Goal: Task Accomplishment & Management: Manage account settings

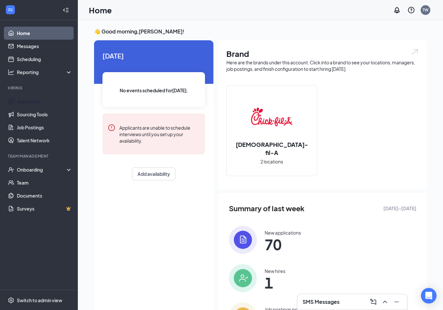
click at [32, 98] on link "Applicants" at bounding box center [44, 101] width 55 height 13
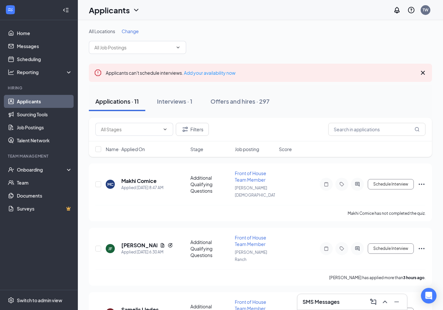
click at [180, 97] on button "Interviews · 1" at bounding box center [175, 100] width 48 height 19
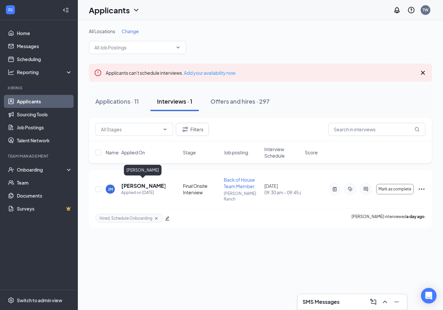
click at [131, 183] on h5 "Jaxson Macfarland" at bounding box center [143, 185] width 44 height 7
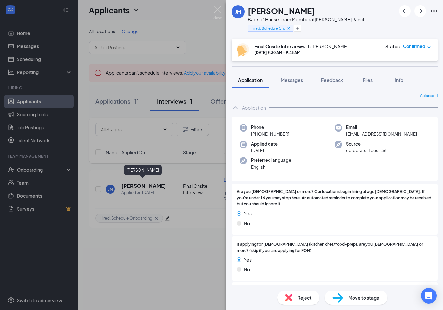
click at [291, 82] on span "Messages" at bounding box center [292, 80] width 22 height 6
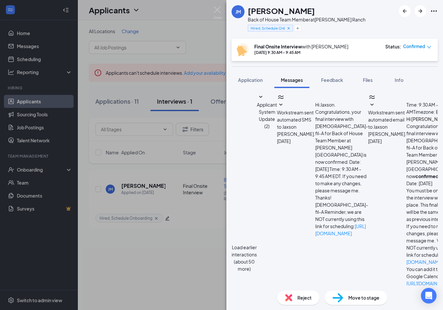
scroll to position [278, 0]
click at [218, 8] on img at bounding box center [217, 12] width 8 height 13
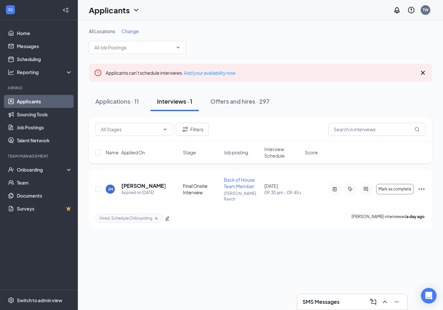
click at [122, 105] on div "Applications · 11" at bounding box center [116, 101] width 43 height 8
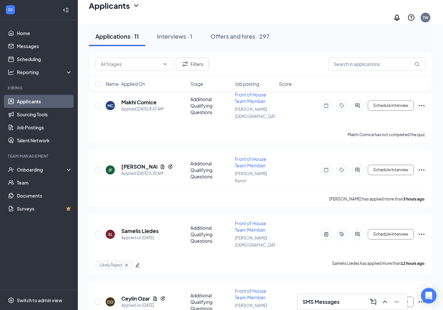
scroll to position [85, 0]
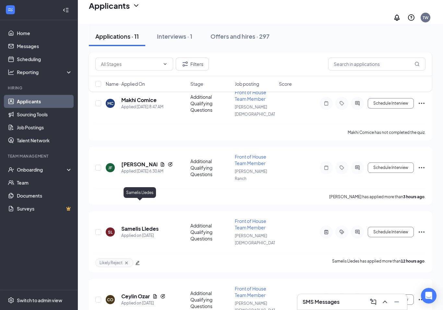
click at [152, 225] on h5 "Samelis Lledes" at bounding box center [139, 228] width 37 height 7
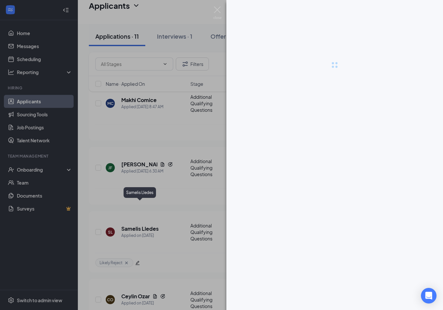
scroll to position [95, 0]
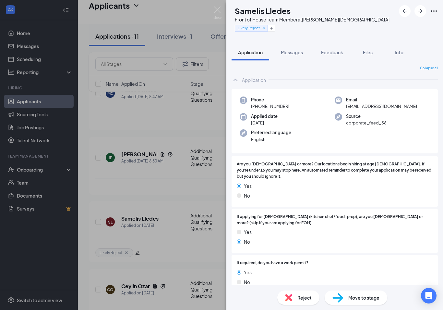
click at [334, 52] on span "Feedback" at bounding box center [332, 52] width 22 height 6
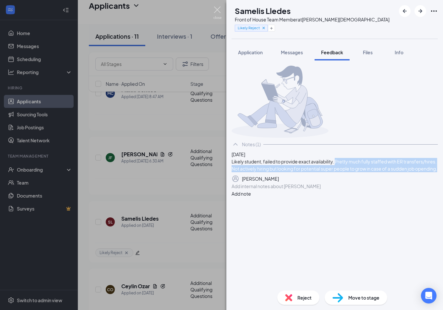
click at [220, 9] on img at bounding box center [217, 12] width 8 height 13
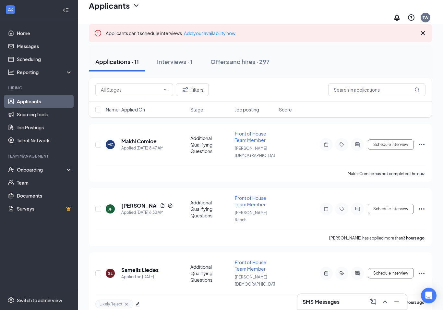
scroll to position [43, 0]
click at [151, 138] on h5 "Makhi Comice" at bounding box center [138, 141] width 35 height 7
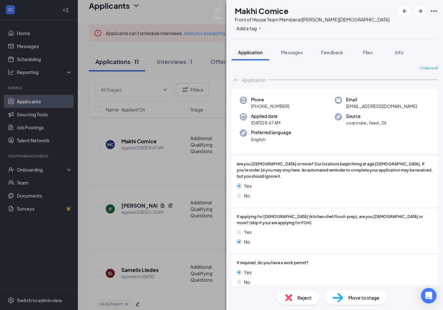
click at [332, 54] on span "Feedback" at bounding box center [332, 52] width 22 height 6
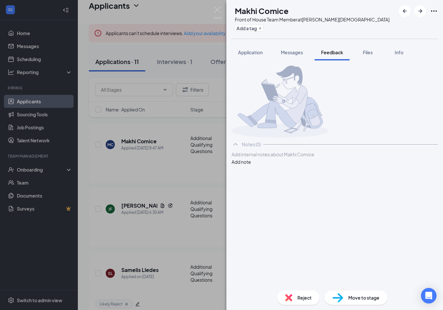
click at [269, 158] on div at bounding box center [335, 154] width 206 height 7
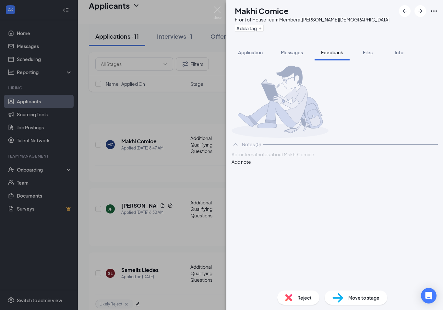
scroll to position [43, 0]
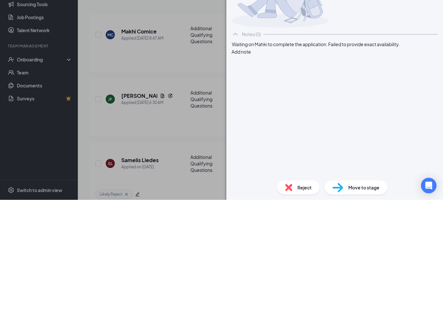
click at [270, 151] on div "Waiting on Mahki to complete the application. Failed to provide exact availabil…" at bounding box center [335, 154] width 206 height 7
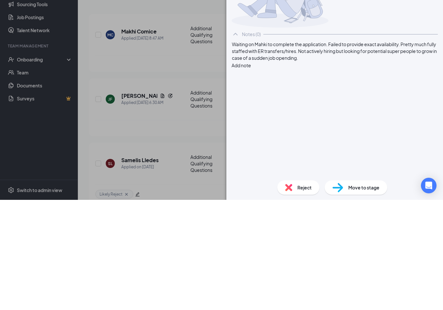
click at [251, 172] on button "Add note" at bounding box center [241, 175] width 19 height 7
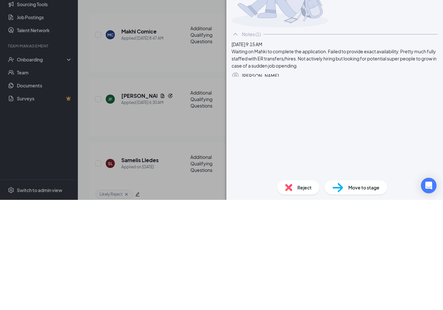
scroll to position [153, 0]
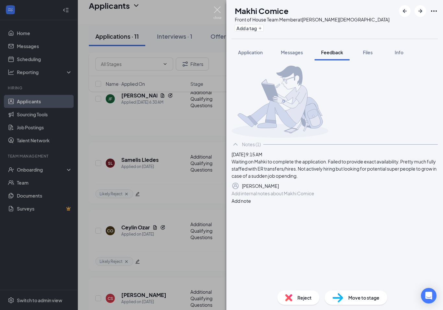
click at [219, 8] on img at bounding box center [217, 12] width 8 height 13
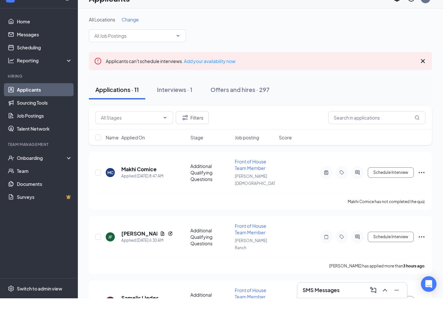
scroll to position [21, 0]
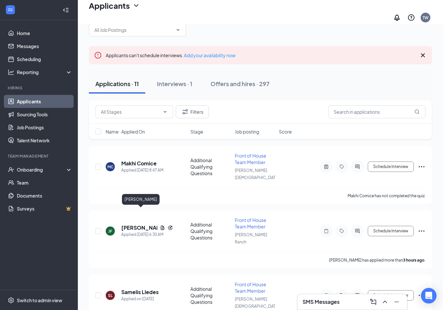
click at [134, 224] on h5 "[PERSON_NAME]" at bounding box center [139, 227] width 36 height 7
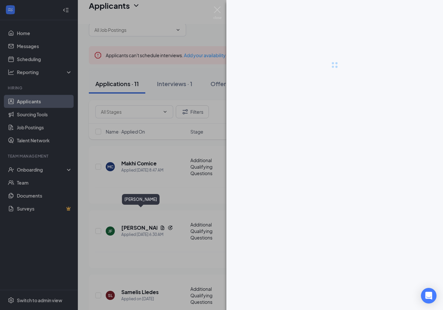
scroll to position [31, 0]
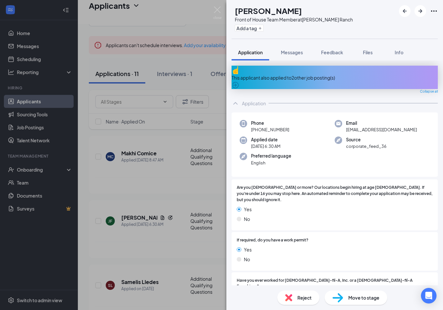
click at [239, 82] on icon "ArrowCircle" at bounding box center [235, 85] width 6 height 6
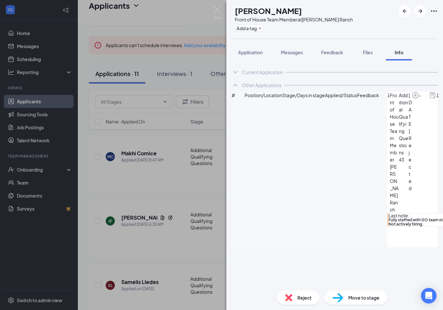
click at [251, 53] on span "Application" at bounding box center [250, 52] width 25 height 6
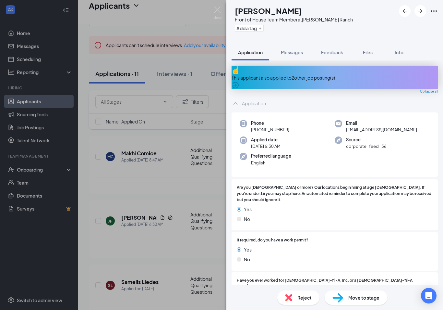
click at [332, 52] on span "Feedback" at bounding box center [332, 52] width 22 height 6
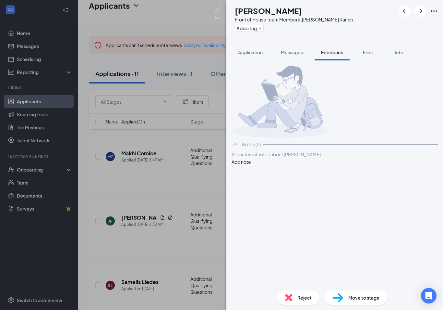
click at [262, 158] on div at bounding box center [335, 154] width 206 height 7
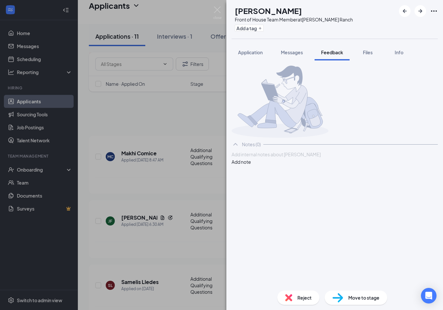
scroll to position [31, 0]
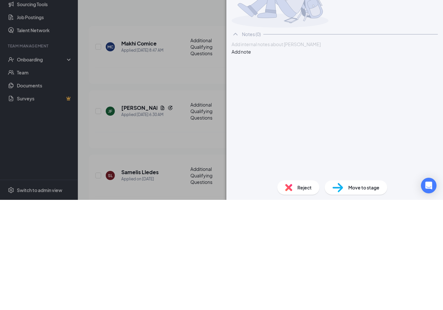
click at [248, 151] on div at bounding box center [335, 154] width 206 height 7
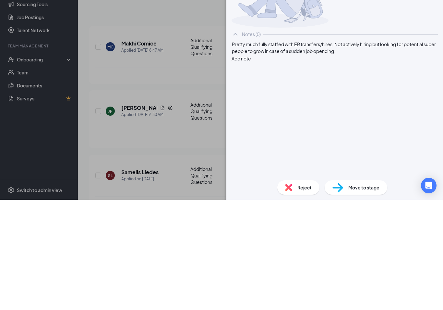
click at [342, 151] on span "Pretty much fully staffed with ER transfers/hires. Not actively hiring but look…" at bounding box center [334, 157] width 205 height 13
click at [273, 151] on div "Pretty much fully staffed with GO team still. Not actively hiring but looking f…" at bounding box center [335, 158] width 206 height 14
click at [251, 172] on button "Add note" at bounding box center [241, 175] width 19 height 7
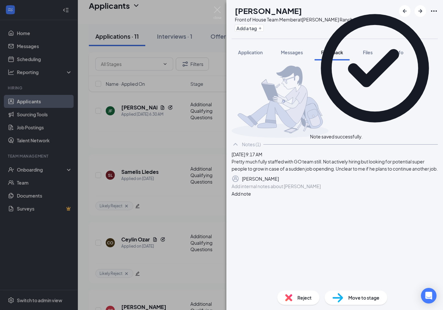
click at [262, 27] on icon "Plus" at bounding box center [260, 28] width 4 height 4
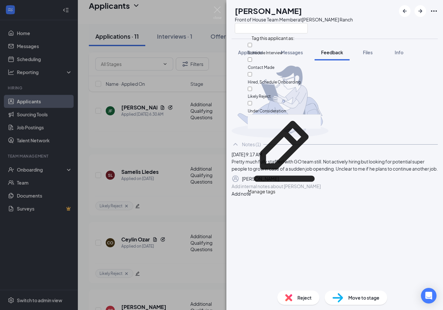
click at [252, 87] on input "Likely Reject" at bounding box center [250, 89] width 4 height 4
checkbox input "true"
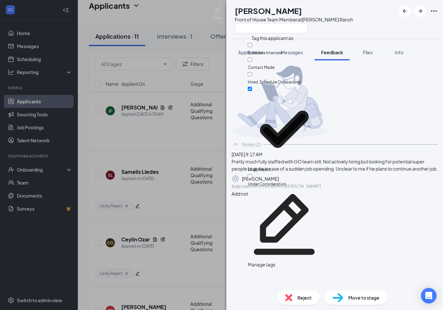
click at [352, 28] on div at bounding box center [294, 28] width 118 height 11
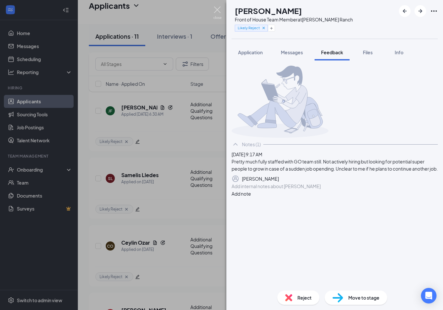
click at [219, 8] on img at bounding box center [217, 12] width 8 height 13
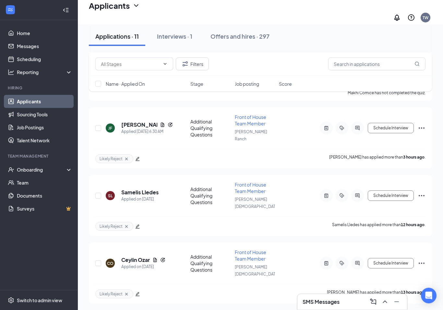
scroll to position [124, 0]
click at [124, 224] on icon "Cross" at bounding box center [126, 226] width 5 height 5
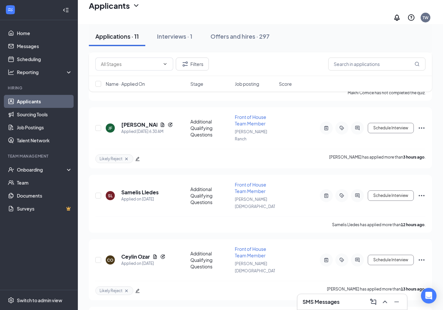
click at [422, 191] on icon "Ellipses" at bounding box center [422, 195] width 8 height 8
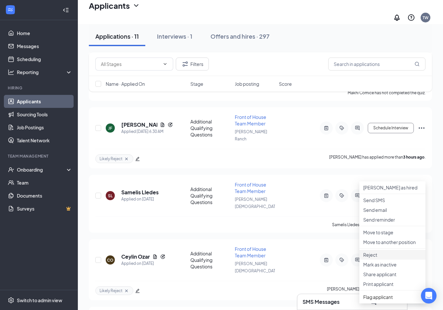
click at [372, 258] on p "Reject" at bounding box center [392, 254] width 58 height 6
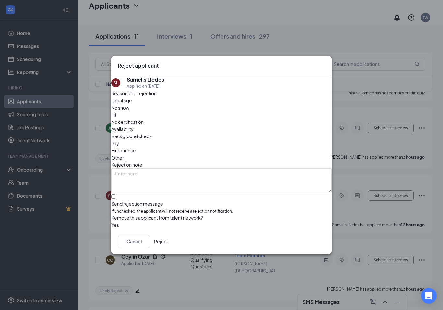
click at [115, 194] on input "Send rejection message If unchecked, the applicant will not receive a rejection…" at bounding box center [113, 196] width 4 height 4
checkbox input "true"
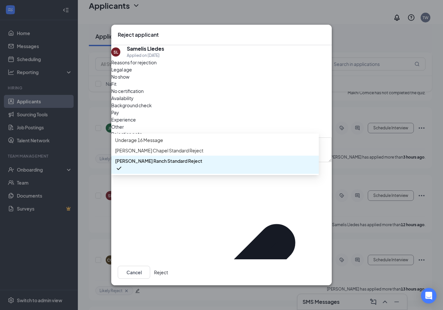
click at [141, 154] on span "Wesley Chapel Standard Reject" at bounding box center [159, 150] width 88 height 7
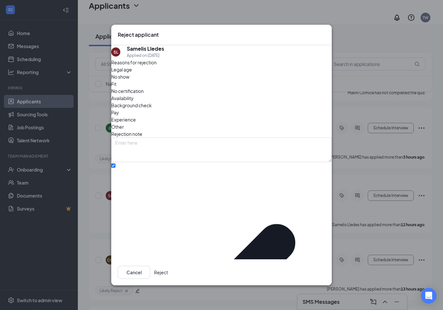
click at [168, 268] on button "Reject" at bounding box center [161, 271] width 14 height 13
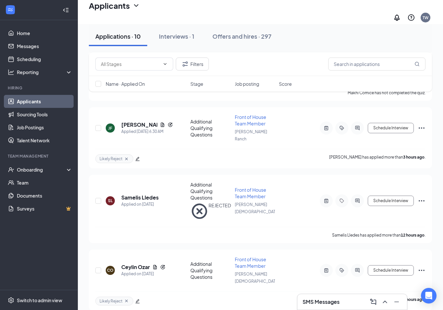
click at [125, 298] on icon "Cross" at bounding box center [126, 300] width 5 height 5
click at [421, 266] on icon "Ellipses" at bounding box center [422, 270] width 8 height 8
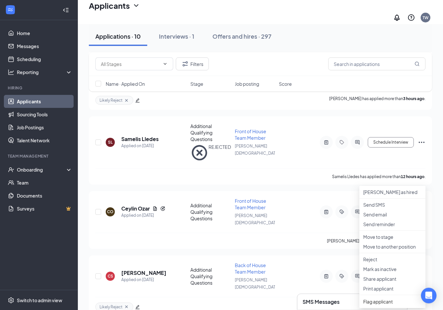
scroll to position [192, 0]
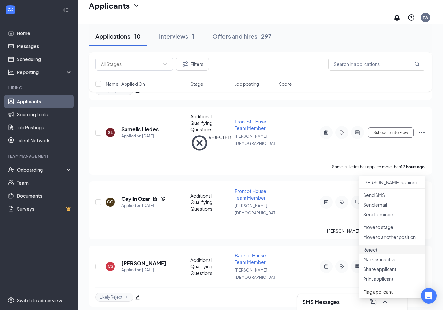
click at [374, 252] on p "Reject" at bounding box center [392, 249] width 58 height 6
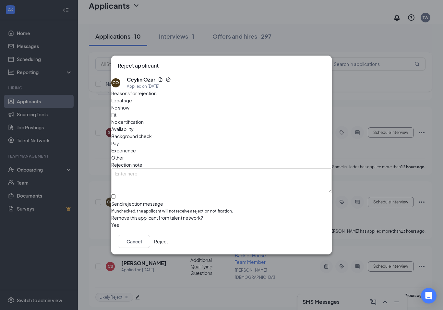
click at [115, 194] on input "Send rejection message If unchecked, the applicant will not receive a rejection…" at bounding box center [113, 196] width 4 height 4
checkbox input "true"
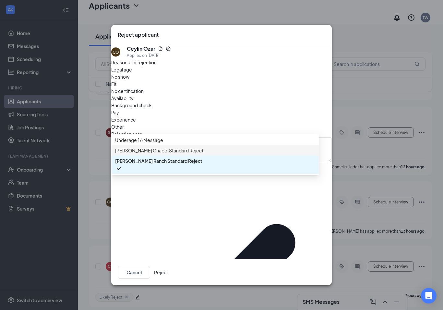
click at [148, 154] on span "Wesley Chapel Standard Reject" at bounding box center [159, 150] width 88 height 7
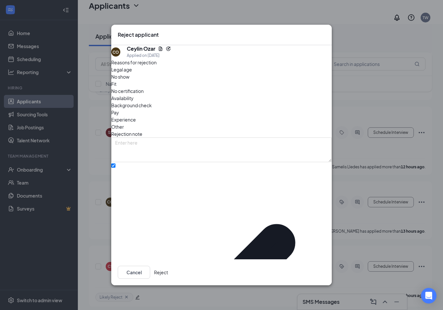
click at [168, 265] on button "Reject" at bounding box center [161, 271] width 14 height 13
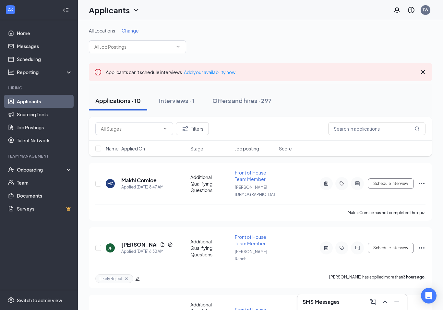
scroll to position [0, 0]
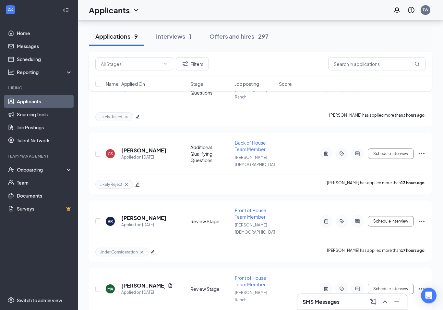
scroll to position [162, 0]
click at [145, 147] on h5 "[PERSON_NAME]" at bounding box center [143, 150] width 45 height 7
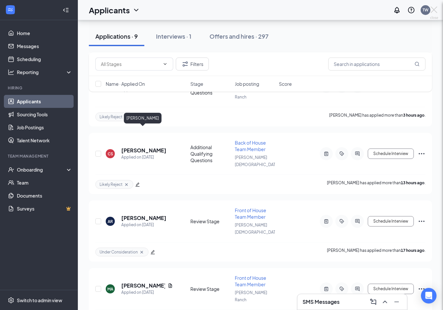
scroll to position [172, 0]
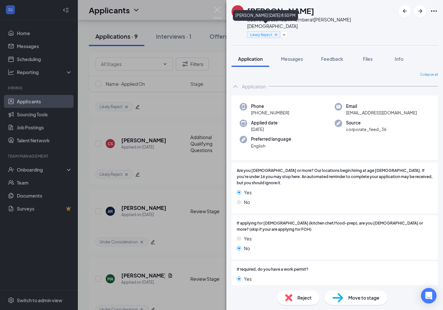
click at [275, 32] on icon "Cross" at bounding box center [276, 34] width 5 height 5
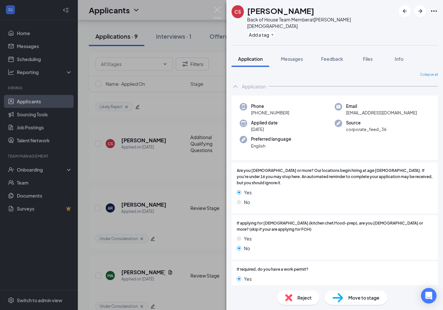
scroll to position [0, 0]
click at [334, 56] on span "Feedback" at bounding box center [332, 59] width 22 height 6
